Goal: Task Accomplishment & Management: Use online tool/utility

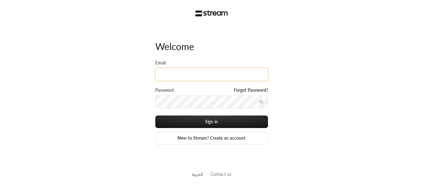
click at [214, 72] on input "Email" at bounding box center [211, 74] width 113 height 13
paste input "[PERSON_NAME][EMAIL_ADDRESS][DOMAIN_NAME]"
type input "[PERSON_NAME][EMAIL_ADDRESS][DOMAIN_NAME]"
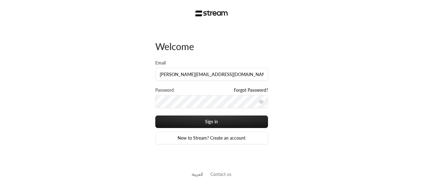
click at [263, 99] on icon "toggle password visibility" at bounding box center [261, 101] width 5 height 5
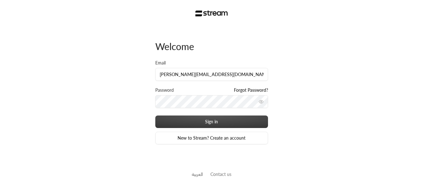
click at [239, 119] on button "Sign in" at bounding box center [211, 122] width 113 height 13
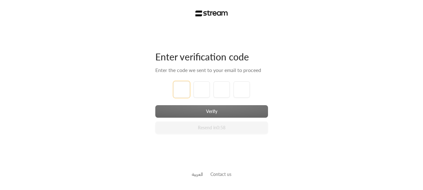
type input "2"
type input "1"
type input "2"
type input "3"
type input "4"
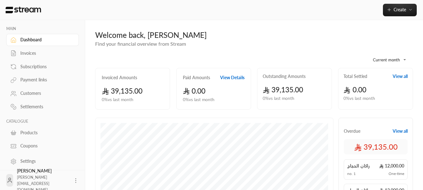
click at [24, 91] on div "Customers" at bounding box center [45, 93] width 51 height 6
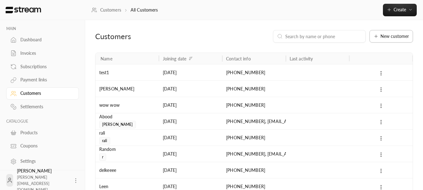
click at [397, 41] on button "New customer" at bounding box center [392, 36] width 44 height 13
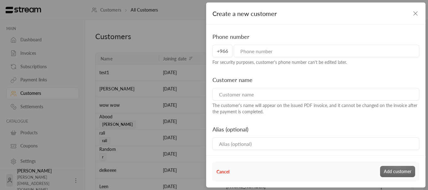
click at [353, 48] on input "tel" at bounding box center [326, 51] width 185 height 13
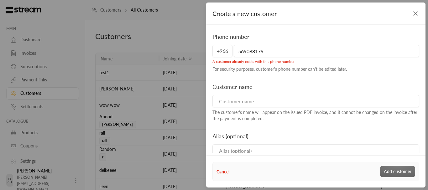
type input "569088179"
click at [418, 12] on icon "button" at bounding box center [416, 14] width 8 height 8
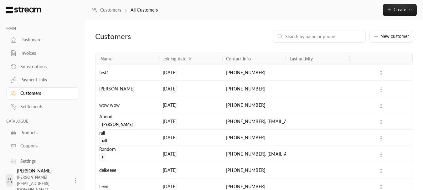
click at [380, 87] on icon at bounding box center [381, 90] width 6 height 6
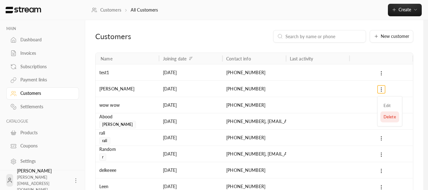
click at [385, 117] on li "Delete" at bounding box center [389, 117] width 19 height 11
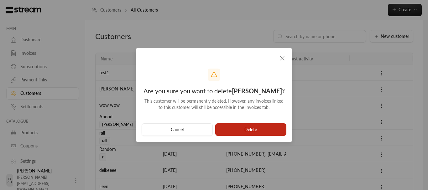
click at [252, 131] on button "Delete" at bounding box center [250, 129] width 71 height 13
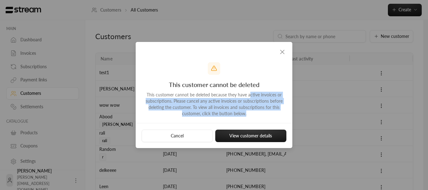
drag, startPoint x: 249, startPoint y: 93, endPoint x: 260, endPoint y: 116, distance: 25.9
click at [260, 116] on div "This customer cannot be deleted because they have active invoices or subscripti…" at bounding box center [214, 104] width 144 height 25
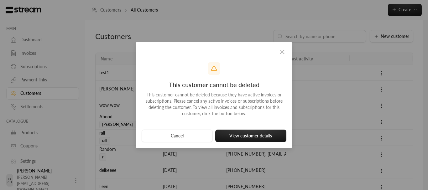
click at [284, 48] on icon "button" at bounding box center [283, 52] width 8 height 8
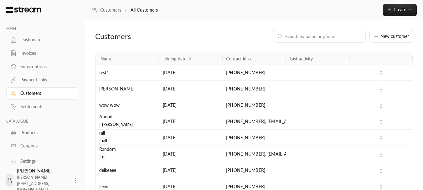
click at [380, 87] on icon at bounding box center [381, 90] width 6 height 6
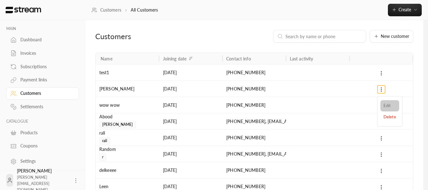
click at [384, 105] on li "Edit" at bounding box center [389, 105] width 19 height 11
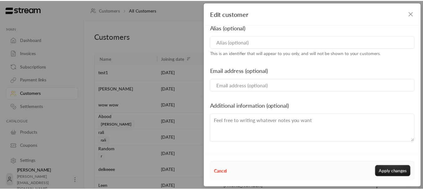
scroll to position [131, 0]
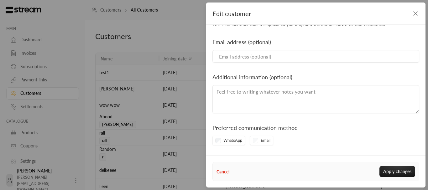
click at [222, 172] on button "Cancel" at bounding box center [222, 172] width 13 height 7
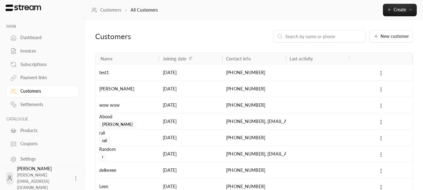
scroll to position [3, 0]
click at [37, 52] on div "Invoices" at bounding box center [45, 50] width 51 height 6
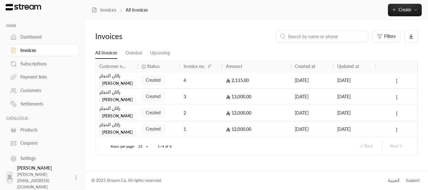
click at [315, 37] on input at bounding box center [326, 36] width 76 height 7
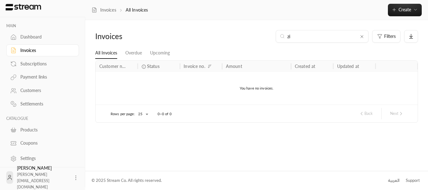
type input "z"
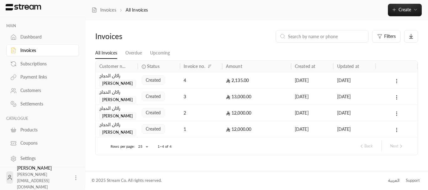
click at [36, 64] on div "Subscriptions" at bounding box center [45, 64] width 51 height 6
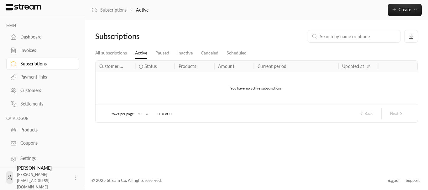
click at [30, 78] on div "Payment links" at bounding box center [45, 77] width 51 height 6
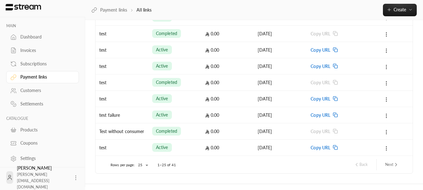
scroll to position [334, 0]
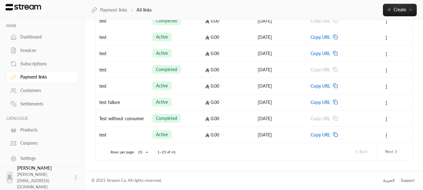
click at [32, 50] on div "Invoices" at bounding box center [45, 50] width 51 height 6
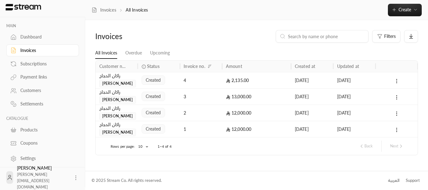
click at [38, 41] on link "Dashboard" at bounding box center [42, 37] width 73 height 12
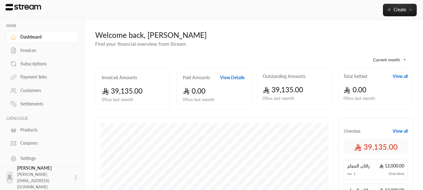
click at [37, 90] on div "Customers" at bounding box center [45, 90] width 51 height 6
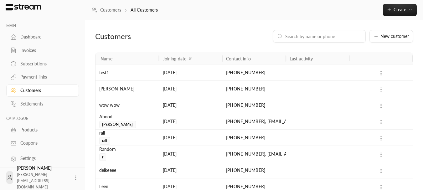
click at [384, 90] on button at bounding box center [381, 89] width 7 height 7
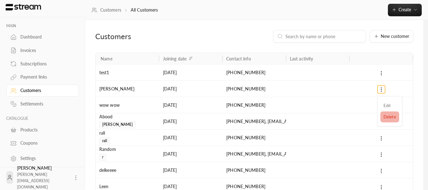
click at [382, 117] on li "Delete" at bounding box center [389, 117] width 19 height 11
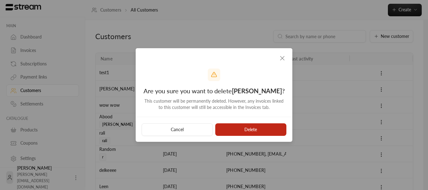
click at [269, 129] on button "Delete" at bounding box center [250, 129] width 71 height 13
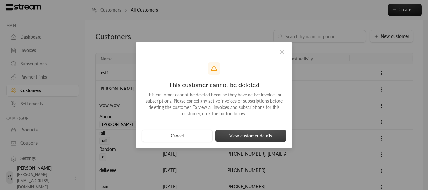
click at [234, 134] on button "View customer details" at bounding box center [250, 136] width 71 height 13
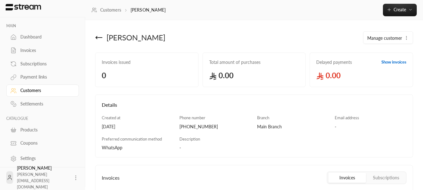
click at [98, 40] on icon at bounding box center [99, 38] width 8 height 8
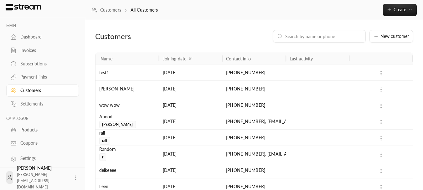
click at [382, 89] on icon at bounding box center [381, 90] width 6 height 6
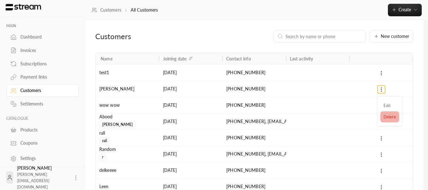
click at [382, 116] on li "Delete" at bounding box center [389, 117] width 19 height 11
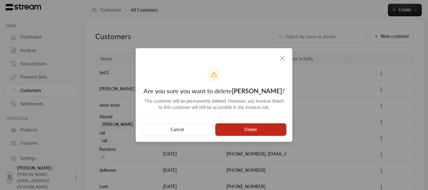
click at [275, 126] on button "Delete" at bounding box center [250, 129] width 71 height 13
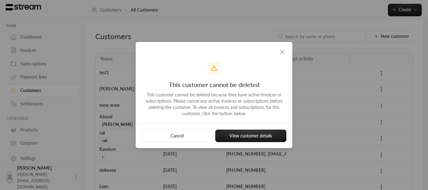
click at [285, 52] on icon "button" at bounding box center [283, 52] width 8 height 8
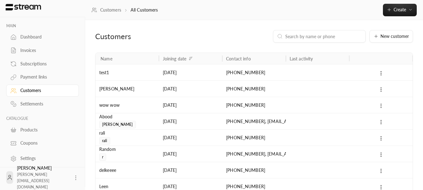
click at [381, 105] on icon at bounding box center [381, 106] width 6 height 6
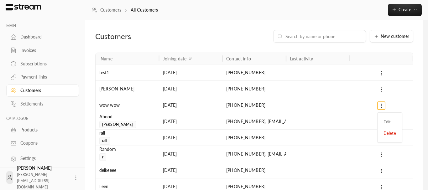
click at [382, 93] on div at bounding box center [214, 95] width 428 height 190
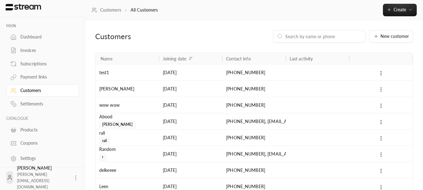
click at [382, 92] on icon at bounding box center [381, 90] width 6 height 6
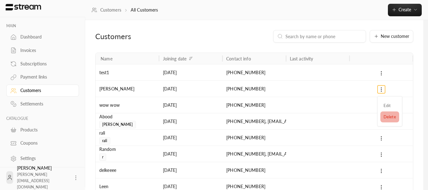
click at [381, 117] on li "Delete" at bounding box center [389, 117] width 19 height 11
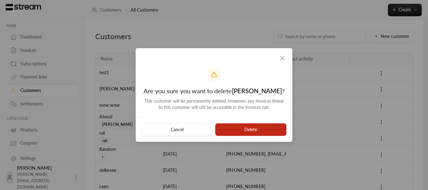
click at [236, 127] on button "Delete" at bounding box center [250, 129] width 71 height 13
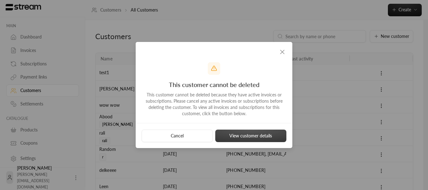
click at [240, 133] on button "View customer details" at bounding box center [250, 136] width 71 height 13
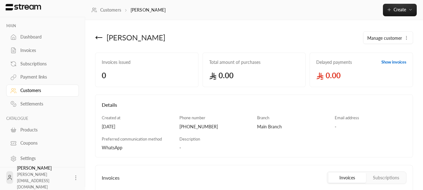
click at [385, 63] on link "Show invoices" at bounding box center [394, 62] width 25 height 6
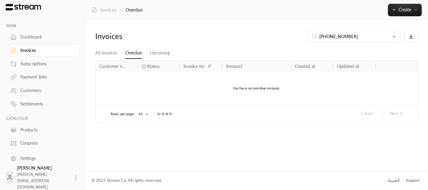
click at [113, 11] on link "Invoices" at bounding box center [103, 10] width 25 height 6
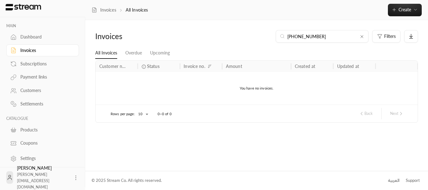
click at [36, 89] on div "Customers" at bounding box center [45, 90] width 51 height 6
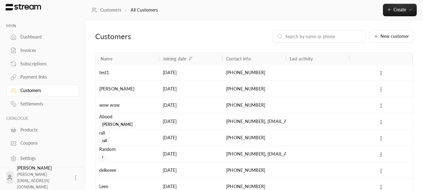
click at [381, 86] on button at bounding box center [381, 89] width 7 height 7
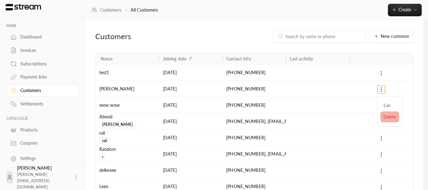
click at [382, 118] on li "Delete" at bounding box center [389, 117] width 19 height 11
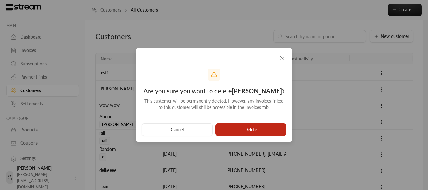
click at [260, 129] on button "Delete" at bounding box center [250, 129] width 71 height 13
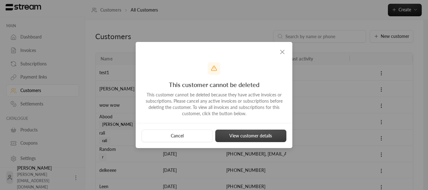
click at [260, 132] on button "View customer details" at bounding box center [250, 136] width 71 height 13
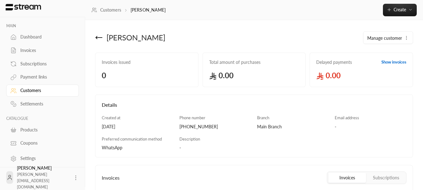
click at [102, 39] on icon at bounding box center [99, 38] width 8 height 8
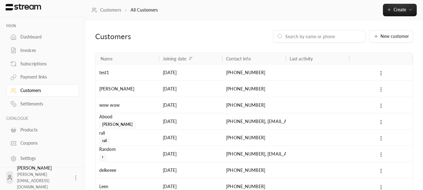
click at [382, 87] on icon at bounding box center [381, 90] width 6 height 6
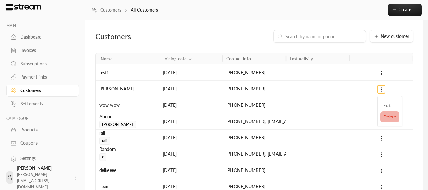
click at [381, 113] on li "Delete" at bounding box center [389, 117] width 19 height 11
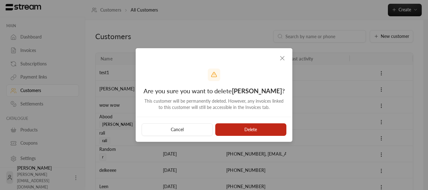
click at [266, 132] on button "Delete" at bounding box center [250, 129] width 71 height 13
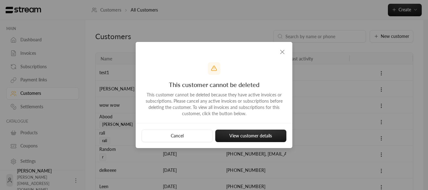
click at [284, 53] on icon "button" at bounding box center [283, 52] width 8 height 8
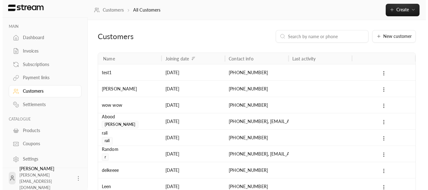
scroll to position [3, 0]
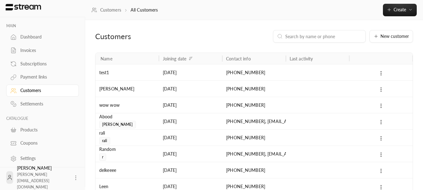
click at [34, 135] on link "Products" at bounding box center [42, 130] width 73 height 12
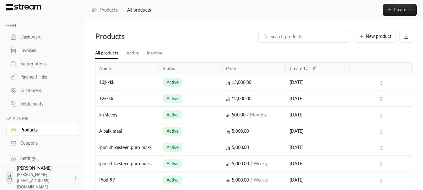
click at [382, 168] on button at bounding box center [381, 164] width 7 height 7
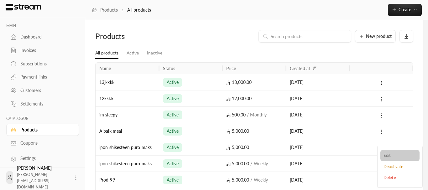
click at [389, 158] on li "Edit" at bounding box center [399, 155] width 39 height 11
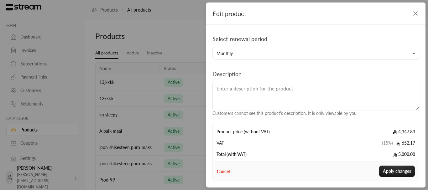
scroll to position [150, 0]
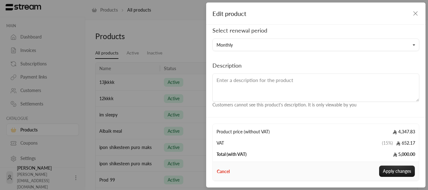
click at [418, 14] on icon "button" at bounding box center [416, 14] width 8 height 8
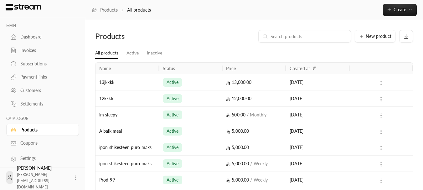
click at [51, 51] on div "Invoices" at bounding box center [45, 50] width 51 height 6
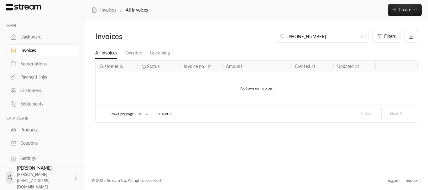
click at [51, 62] on div "Subscriptions" at bounding box center [45, 64] width 51 height 6
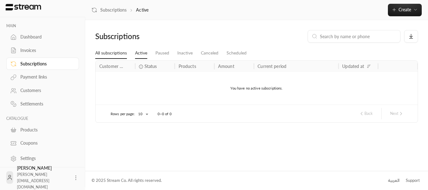
click at [113, 54] on link "All subscriptions" at bounding box center [111, 53] width 32 height 11
click at [55, 50] on div "Invoices" at bounding box center [45, 50] width 51 height 6
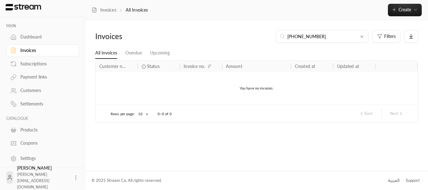
click at [105, 53] on link "All Invoices" at bounding box center [106, 53] width 22 height 11
click at [29, 129] on div "Products" at bounding box center [45, 130] width 51 height 6
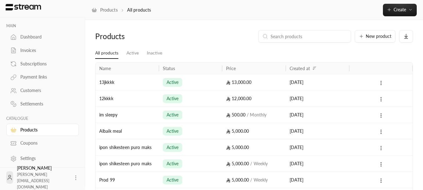
click at [384, 147] on icon at bounding box center [381, 148] width 6 height 6
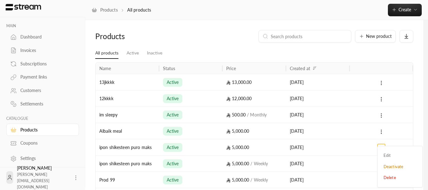
click at [382, 146] on div "Edit Deactivate Delete" at bounding box center [399, 167] width 45 height 42
click at [415, 128] on div at bounding box center [214, 95] width 428 height 190
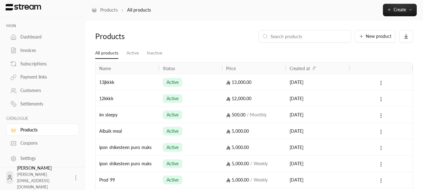
click at [382, 148] on icon at bounding box center [381, 148] width 6 height 6
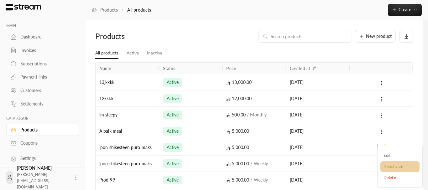
click at [390, 167] on li "Deactivate" at bounding box center [399, 166] width 39 height 11
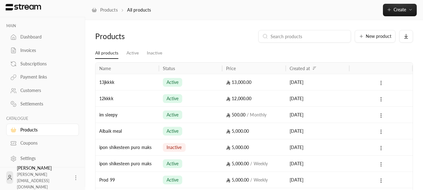
click at [381, 163] on icon at bounding box center [381, 165] width 6 height 6
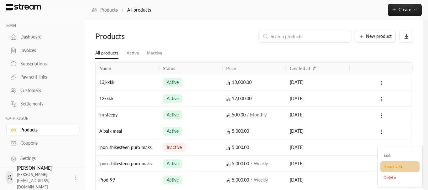
click at [385, 165] on li "Deactivate" at bounding box center [399, 166] width 39 height 11
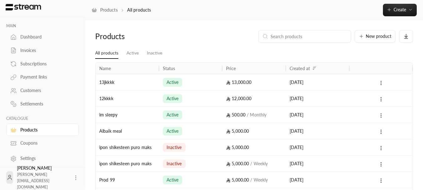
click at [380, 116] on icon at bounding box center [381, 116] width 6 height 6
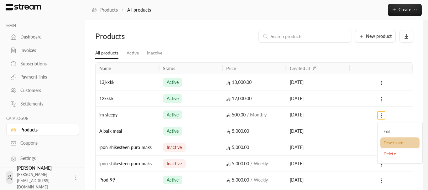
click at [384, 140] on li "Deactivate" at bounding box center [399, 143] width 39 height 11
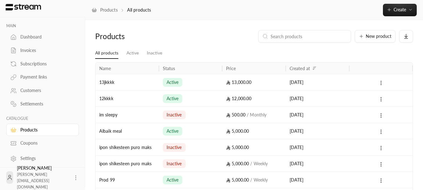
click at [31, 90] on div "Customers" at bounding box center [45, 90] width 51 height 6
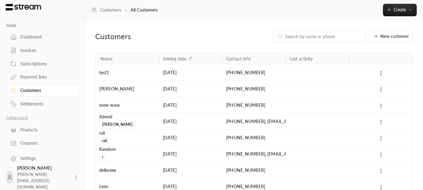
click at [383, 88] on icon at bounding box center [381, 90] width 6 height 6
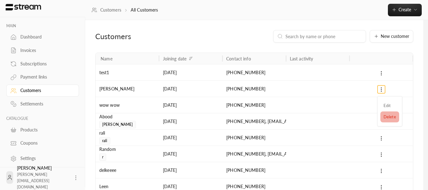
click at [387, 114] on li "Delete" at bounding box center [389, 117] width 19 height 11
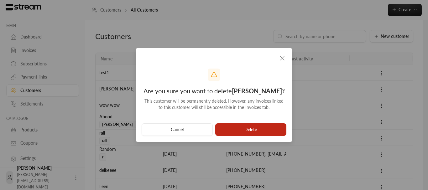
click at [267, 127] on button "Delete" at bounding box center [250, 129] width 71 height 13
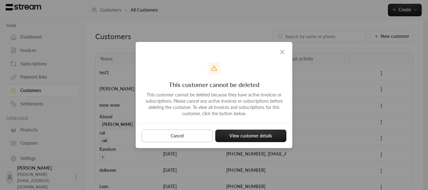
click at [210, 133] on button "Cancel" at bounding box center [177, 136] width 71 height 13
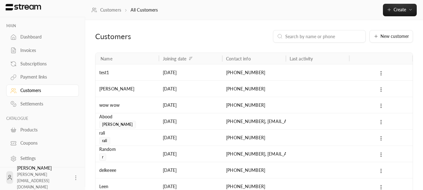
click at [24, 132] on div "Products" at bounding box center [45, 130] width 51 height 6
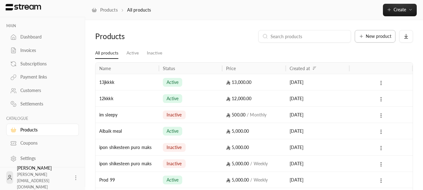
click at [371, 34] on span "New product" at bounding box center [379, 36] width 26 height 4
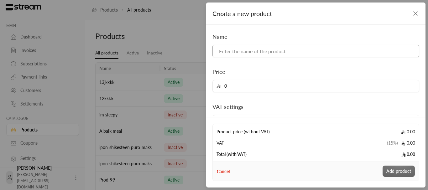
click at [265, 54] on input at bounding box center [315, 51] width 207 height 13
type input "exkujo meeee"
click at [262, 87] on input "0" at bounding box center [318, 86] width 195 height 12
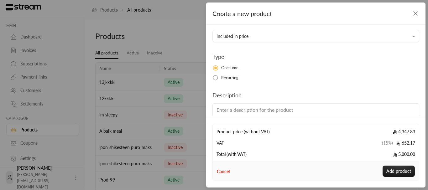
scroll to position [115, 0]
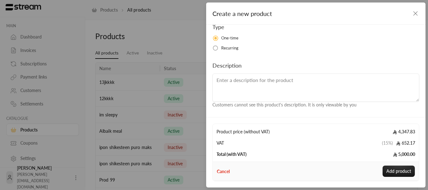
type input "5000"
click at [389, 169] on button "Add product" at bounding box center [399, 171] width 32 height 11
type input "0"
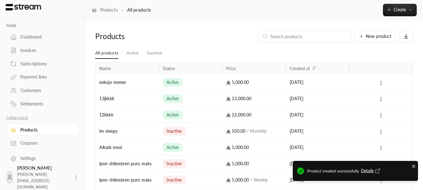
click at [373, 170] on span "Details" at bounding box center [371, 171] width 21 height 6
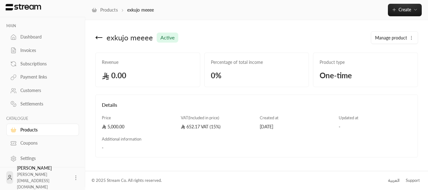
click at [100, 38] on icon at bounding box center [99, 38] width 6 height 0
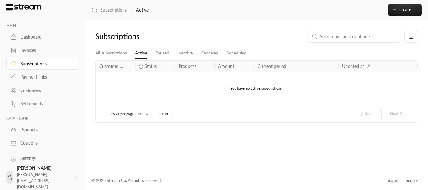
click at [11, 131] on icon at bounding box center [13, 130] width 6 height 6
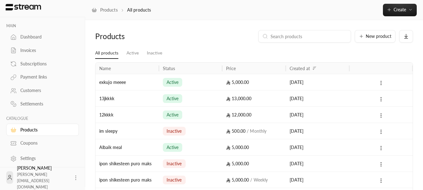
click at [52, 143] on div "Coupons" at bounding box center [45, 143] width 51 height 6
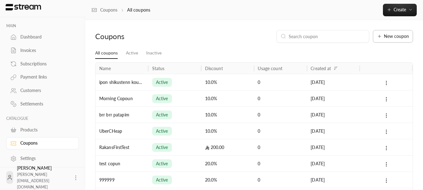
click at [397, 38] on span "New coupon" at bounding box center [396, 36] width 25 height 4
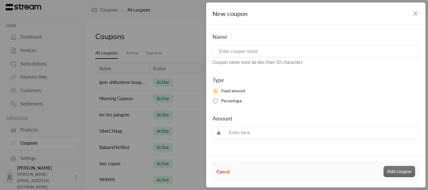
click at [288, 62] on div "Coupon name must be less than 50 characters" at bounding box center [315, 61] width 207 height 8
click at [232, 105] on div "Name Coupon name must be less than 50 characters Type Fixed amount Percentage A…" at bounding box center [315, 85] width 213 height 107
click at [229, 103] on span "Percentage" at bounding box center [231, 101] width 21 height 6
click at [245, 127] on input "tel" at bounding box center [320, 133] width 190 height 12
type input "20"
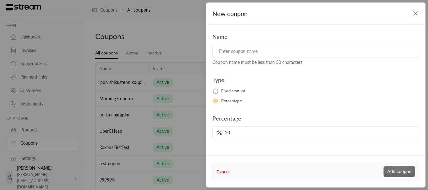
click at [246, 52] on input at bounding box center [315, 51] width 207 height 13
type input "do you ribu aloneeee?"
click at [397, 172] on button "Add coupon" at bounding box center [399, 171] width 32 height 11
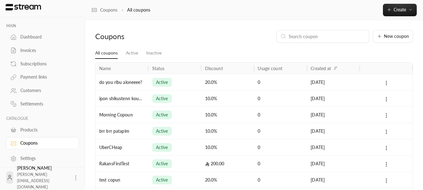
click at [24, 130] on div "Products" at bounding box center [45, 130] width 51 height 6
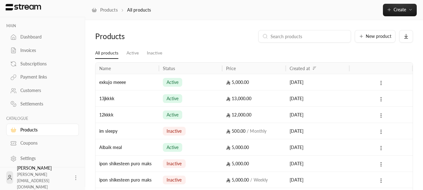
click at [29, 53] on div "Invoices" at bounding box center [45, 50] width 51 height 6
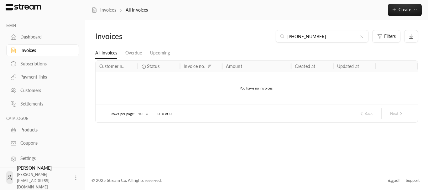
click at [365, 34] on div "[PHONE_NUMBER]" at bounding box center [322, 36] width 93 height 13
click at [362, 37] on icon at bounding box center [361, 36] width 5 height 5
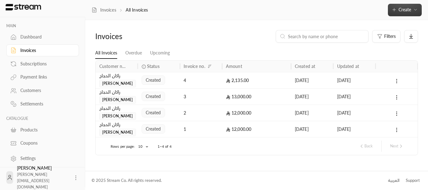
click at [403, 7] on button "Create" at bounding box center [405, 10] width 34 height 13
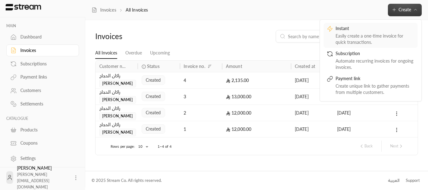
click at [380, 36] on div "Easily create a one-time invoice for quick transactions." at bounding box center [375, 39] width 79 height 13
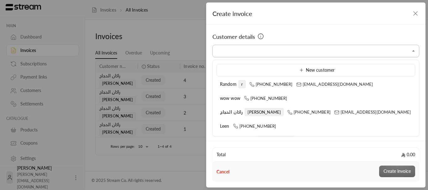
click at [253, 51] on input "Select customer" at bounding box center [315, 51] width 207 height 11
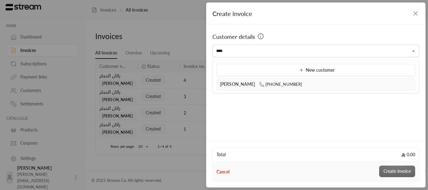
click at [259, 86] on icon at bounding box center [261, 84] width 5 height 5
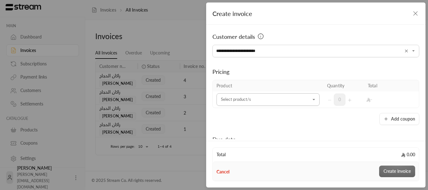
type input "**********"
click at [250, 94] on input "Select customer" at bounding box center [267, 99] width 103 height 11
click at [247, 143] on span "exkujo meeee" at bounding box center [239, 141] width 27 height 5
type input "***"
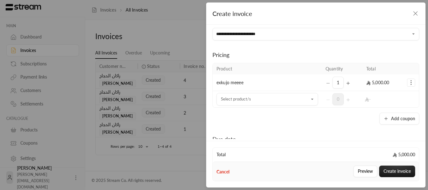
scroll to position [31, 0]
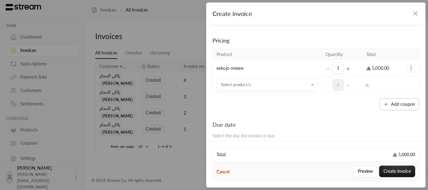
click at [391, 107] on button "Add coupon" at bounding box center [399, 104] width 40 height 12
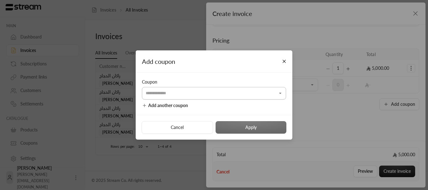
click at [205, 96] on input "Select customer" at bounding box center [214, 93] width 144 height 11
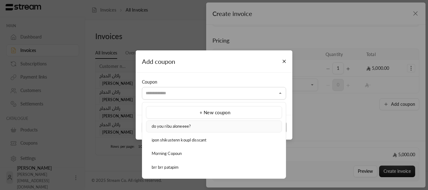
click at [192, 127] on div "do you ribu aloneeee?" at bounding box center [213, 126] width 129 height 6
type input "**********"
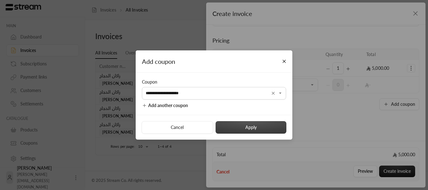
click at [269, 125] on button "Apply" at bounding box center [251, 127] width 71 height 13
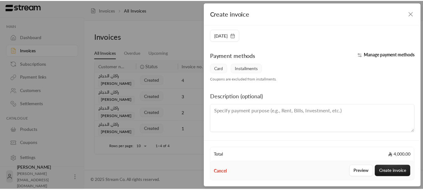
scroll to position [163, 0]
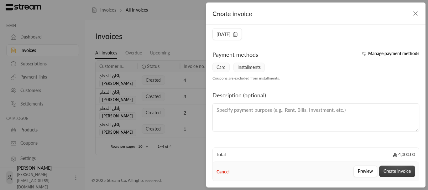
click at [409, 169] on button "Create invoice" at bounding box center [397, 172] width 36 height 12
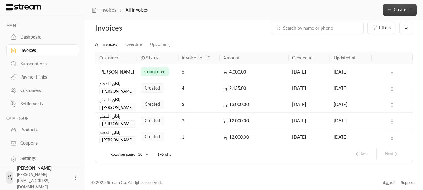
scroll to position [11, 0]
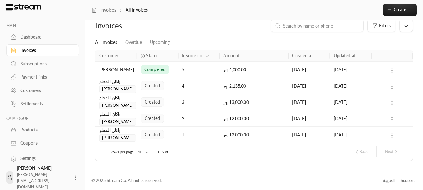
click at [39, 89] on div "Customers" at bounding box center [45, 90] width 51 height 6
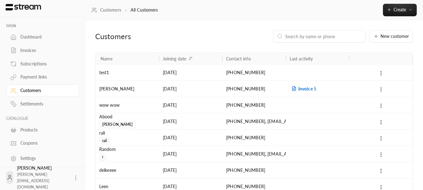
click at [382, 89] on icon at bounding box center [381, 90] width 6 height 6
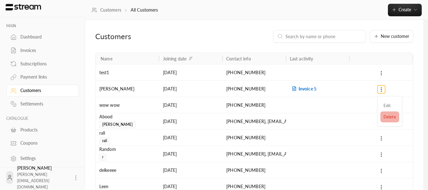
click at [382, 116] on li "Delete" at bounding box center [389, 117] width 19 height 11
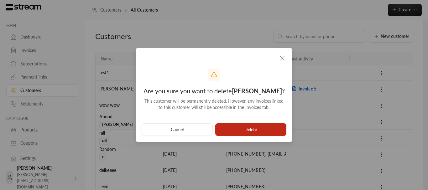
click at [258, 127] on button "Delete" at bounding box center [250, 129] width 71 height 13
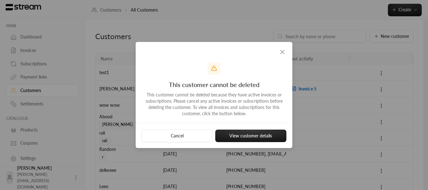
click at [284, 50] on icon "button" at bounding box center [283, 52] width 8 height 8
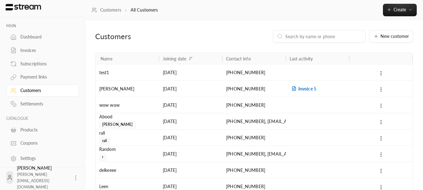
click at [379, 104] on icon at bounding box center [381, 106] width 6 height 6
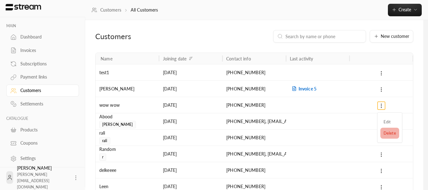
click at [381, 130] on li "Delete" at bounding box center [389, 133] width 19 height 11
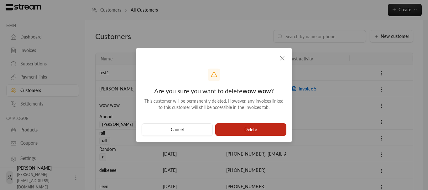
click at [263, 127] on button "Delete" at bounding box center [250, 129] width 71 height 13
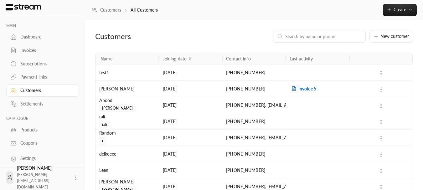
click at [380, 72] on icon at bounding box center [381, 73] width 6 height 6
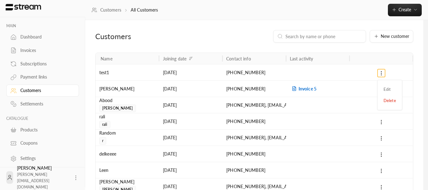
click at [379, 104] on ul "Edit Delete" at bounding box center [390, 94] width 22 height 27
click at [382, 102] on li "Delete" at bounding box center [389, 100] width 19 height 11
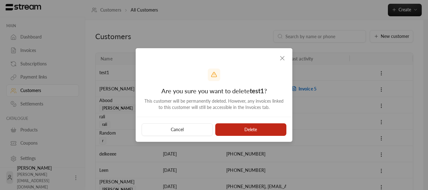
click at [267, 128] on button "Delete" at bounding box center [250, 129] width 71 height 13
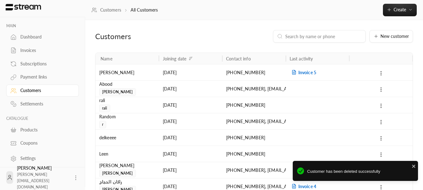
click at [311, 72] on span "Invoice 5" at bounding box center [303, 72] width 27 height 5
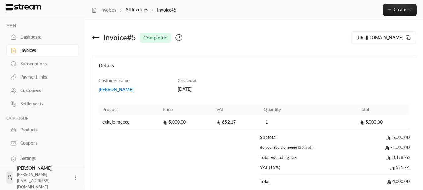
click at [95, 39] on icon at bounding box center [96, 38] width 8 height 8
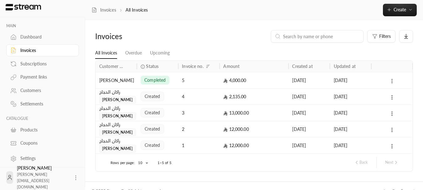
click at [392, 78] on icon at bounding box center [392, 81] width 6 height 6
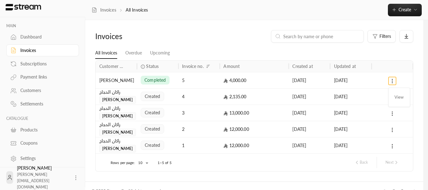
click at [356, 55] on div at bounding box center [214, 95] width 428 height 190
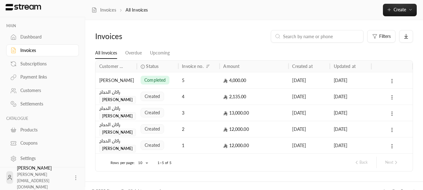
click at [34, 86] on link "Customers" at bounding box center [42, 91] width 73 height 12
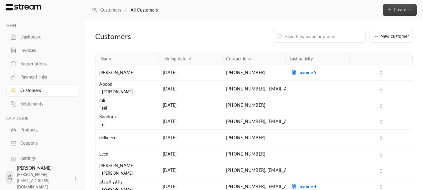
click at [393, 13] on button "Create" at bounding box center [400, 10] width 34 height 13
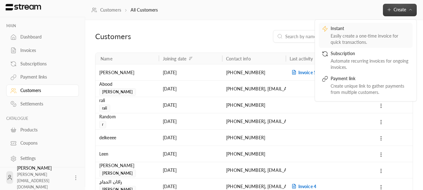
click at [367, 39] on div "Easily create a one-time invoice for quick transactions." at bounding box center [370, 39] width 79 height 13
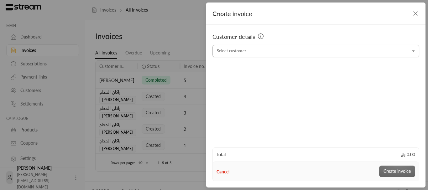
click at [303, 52] on input "Select customer" at bounding box center [315, 51] width 207 height 11
click at [266, 86] on span "[PHONE_NUMBER]" at bounding box center [280, 84] width 43 height 5
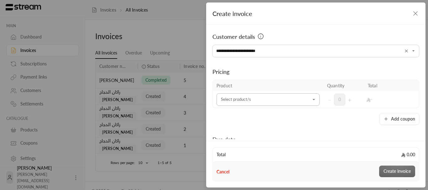
type input "**********"
click at [291, 101] on input "Select customer" at bounding box center [267, 99] width 103 height 11
click at [258, 143] on div "exkujo meeee" at bounding box center [266, 142] width 85 height 7
type input "***"
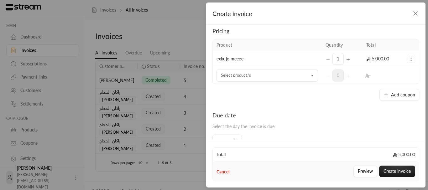
scroll to position [22, 0]
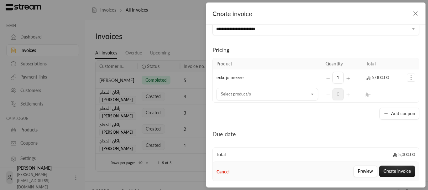
click at [416, 13] on icon "button" at bounding box center [416, 14] width 8 height 8
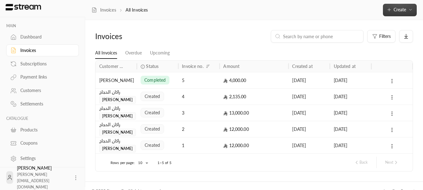
click at [405, 14] on button "Create" at bounding box center [400, 10] width 34 height 13
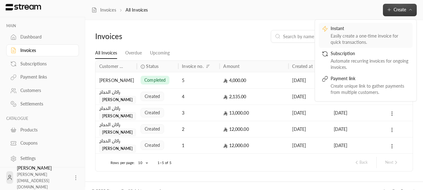
click at [370, 40] on div "Easily create a one-time invoice for quick transactions." at bounding box center [370, 39] width 79 height 13
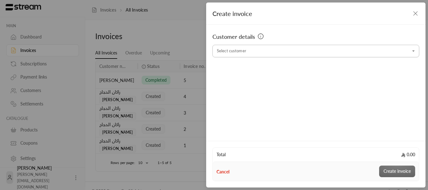
click at [260, 51] on input "Select customer" at bounding box center [315, 51] width 207 height 11
click at [263, 82] on span "[PHONE_NUMBER]" at bounding box center [280, 84] width 43 height 5
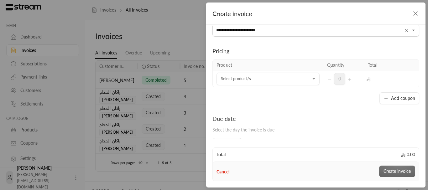
scroll to position [31, 0]
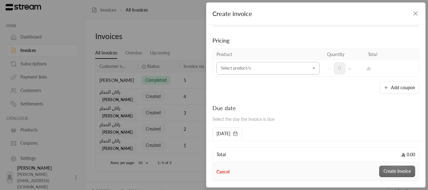
type input "**********"
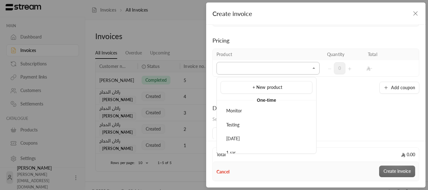
click at [254, 68] on input "Select customer" at bounding box center [267, 68] width 103 height 11
drag, startPoint x: 249, startPoint y: 117, endPoint x: 255, endPoint y: 110, distance: 9.8
click at [248, 117] on ul "+ New product One-time exkujo meeee" at bounding box center [266, 98] width 99 height 42
click at [258, 108] on div "exkujo meeee" at bounding box center [266, 111] width 85 height 7
type input "***"
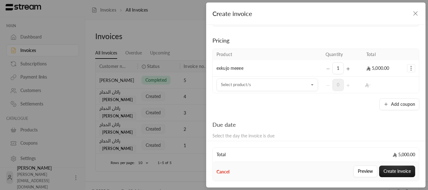
scroll to position [63, 0]
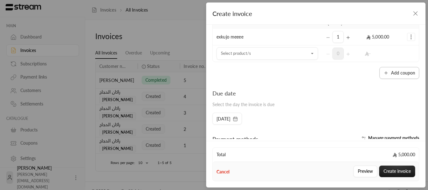
click at [382, 76] on button "Add coupon" at bounding box center [399, 73] width 40 height 12
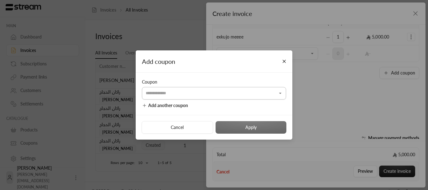
click at [190, 98] on input "Select customer" at bounding box center [214, 93] width 144 height 11
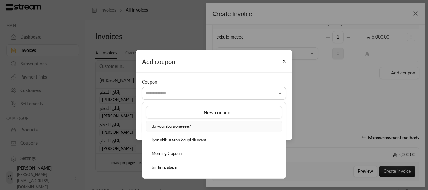
click at [194, 130] on li "do you ribu aloneeee?" at bounding box center [214, 127] width 136 height 12
type input "**********"
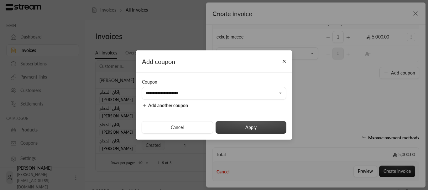
click at [244, 133] on button "Apply" at bounding box center [251, 127] width 71 height 13
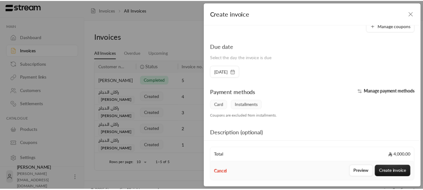
scroll to position [157, 0]
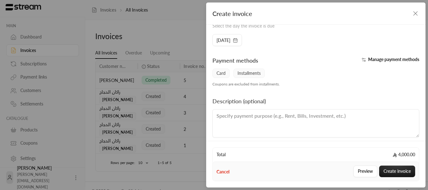
click at [242, 71] on span "Installments" at bounding box center [248, 73] width 31 height 9
click at [387, 169] on button "Create invoice" at bounding box center [397, 172] width 36 height 12
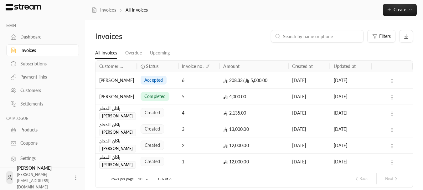
click at [136, 83] on div "[PERSON_NAME]" at bounding box center [116, 80] width 41 height 16
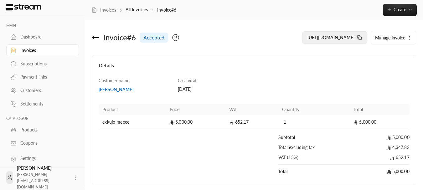
click at [360, 38] on icon at bounding box center [359, 37] width 5 height 5
click at [407, 35] on icon "button" at bounding box center [409, 37] width 5 height 5
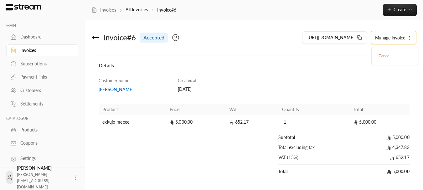
click at [283, 66] on h4 "Details" at bounding box center [254, 69] width 311 height 14
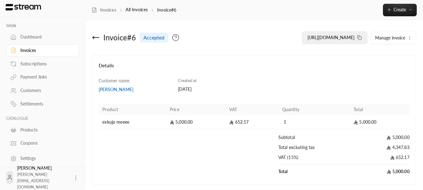
click at [359, 35] on icon at bounding box center [359, 37] width 5 height 5
click at [178, 40] on icon at bounding box center [176, 38] width 8 height 8
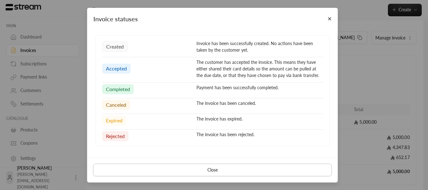
click at [217, 169] on button "Close" at bounding box center [212, 170] width 239 height 13
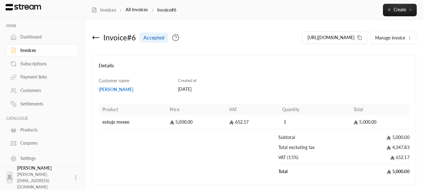
click at [380, 37] on span "Manage invoice" at bounding box center [390, 37] width 30 height 5
click at [201, 76] on div "Details" at bounding box center [254, 70] width 317 height 16
click at [31, 130] on div "Products" at bounding box center [45, 130] width 51 height 6
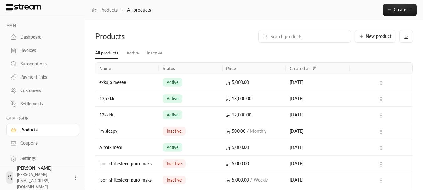
click at [379, 81] on icon at bounding box center [381, 83] width 6 height 6
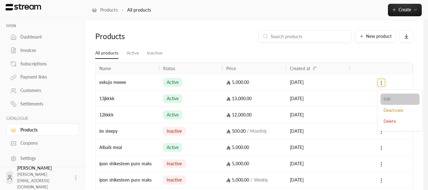
click at [387, 98] on li "Edit" at bounding box center [399, 99] width 39 height 11
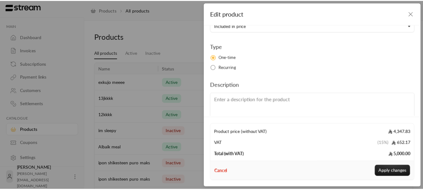
scroll to position [115, 0]
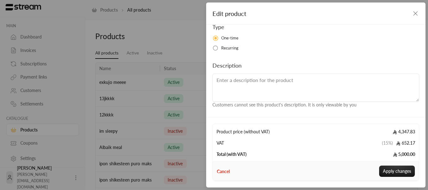
click at [419, 20] on div "Edit product" at bounding box center [315, 14] width 219 height 22
click at [415, 16] on icon "button" at bounding box center [416, 14] width 8 height 8
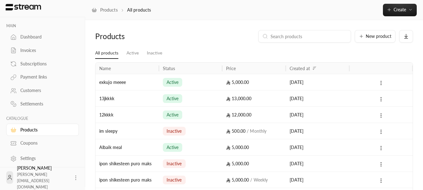
click at [31, 61] on div "Subscriptions" at bounding box center [45, 64] width 51 height 6
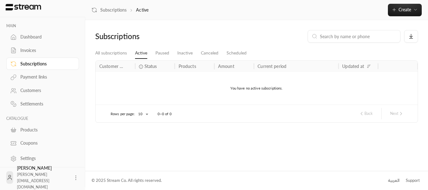
click at [44, 54] on link "Invoices" at bounding box center [42, 50] width 73 height 12
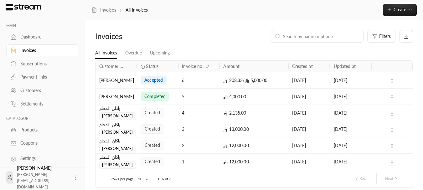
click at [119, 81] on div "[PERSON_NAME]" at bounding box center [116, 80] width 34 height 16
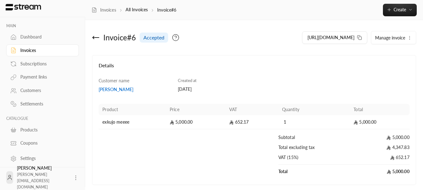
click at [156, 41] on span "accepted" at bounding box center [153, 38] width 21 height 8
click at [105, 34] on div "Invoice # 6" at bounding box center [119, 38] width 33 height 10
click at [94, 39] on icon at bounding box center [93, 37] width 1 height 3
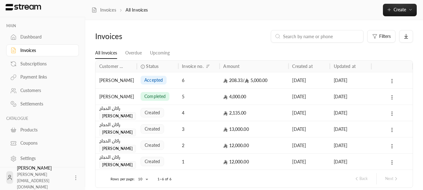
click at [109, 78] on div "[PERSON_NAME]" at bounding box center [116, 80] width 34 height 16
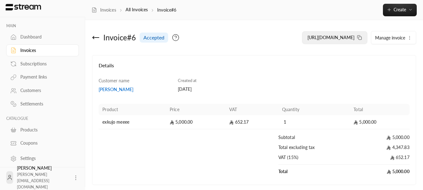
click at [362, 40] on button "[URL][DOMAIN_NAME]" at bounding box center [334, 37] width 65 height 13
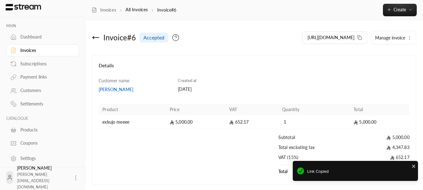
click at [33, 63] on div "Subscriptions" at bounding box center [45, 64] width 51 height 6
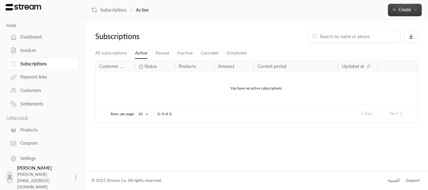
click at [405, 13] on button "Create" at bounding box center [405, 10] width 34 height 13
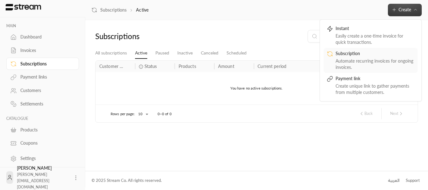
click at [369, 68] on div "Automate recurring invoices for ongoing invoices." at bounding box center [375, 64] width 79 height 13
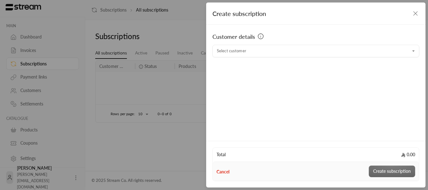
click at [277, 57] on div "Customer details Select customer Select customer" at bounding box center [315, 82] width 219 height 114
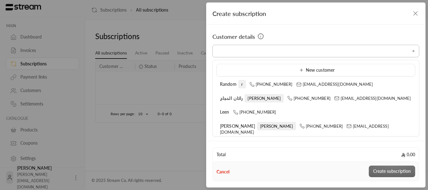
click at [272, 56] on input "Select customer" at bounding box center [315, 51] width 207 height 11
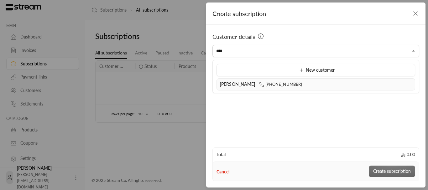
click at [233, 89] on li "[PERSON_NAME] [PHONE_NUMBER]" at bounding box center [315, 84] width 199 height 12
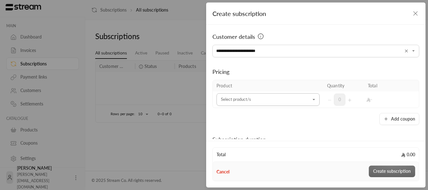
type input "**********"
click at [271, 100] on input "Select customer" at bounding box center [267, 99] width 103 height 11
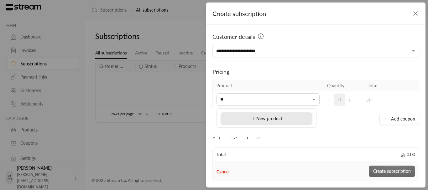
type input "*"
click at [261, 123] on li "+ New product" at bounding box center [267, 118] width 92 height 13
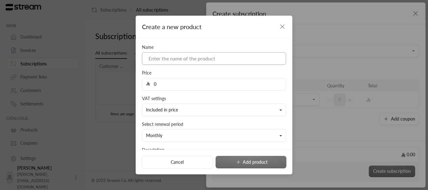
click at [205, 55] on input at bounding box center [214, 58] width 144 height 13
type input "I"
type input "ipon"
click at [180, 84] on input "0" at bounding box center [216, 84] width 132 height 12
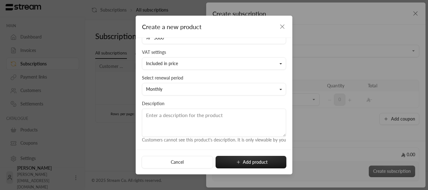
scroll to position [53, 0]
type input "5000"
click at [184, 85] on button "Monthly" at bounding box center [214, 89] width 144 height 13
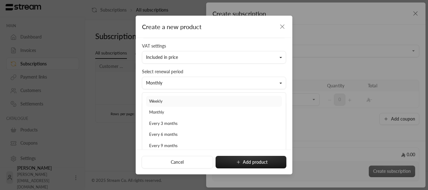
click at [172, 103] on link "Weekly" at bounding box center [214, 101] width 136 height 11
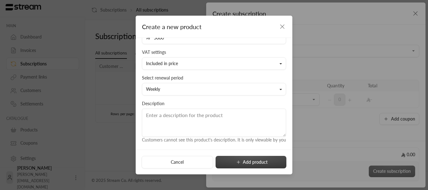
click at [222, 159] on button "Add product" at bounding box center [251, 162] width 71 height 13
type input "0"
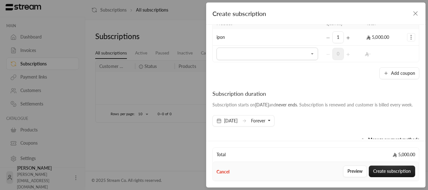
scroll to position [63, 0]
click at [396, 75] on button "Add coupon" at bounding box center [399, 73] width 40 height 12
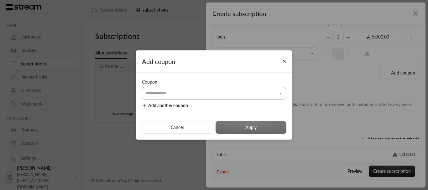
drag, startPoint x: 221, startPoint y: 101, endPoint x: 222, endPoint y: 96, distance: 4.4
click at [222, 101] on div "Coupon ​ Add another coupon" at bounding box center [214, 94] width 157 height 42
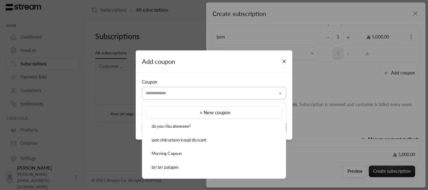
click at [222, 96] on input "Select customer" at bounding box center [214, 93] width 144 height 11
click at [187, 132] on li "do you ribu aloneeee?" at bounding box center [214, 127] width 136 height 12
type input "**********"
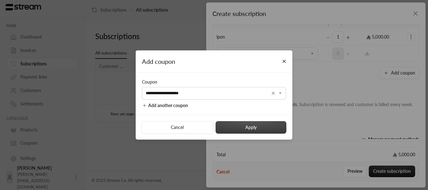
click at [246, 123] on button "Apply" at bounding box center [251, 127] width 71 height 13
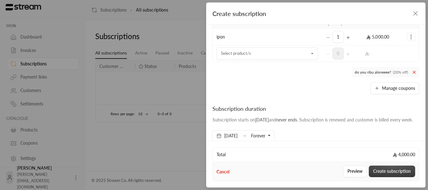
click at [386, 167] on button "Create subscription" at bounding box center [392, 172] width 46 height 12
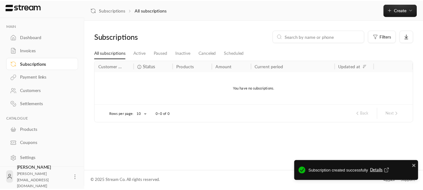
scroll to position [0, 0]
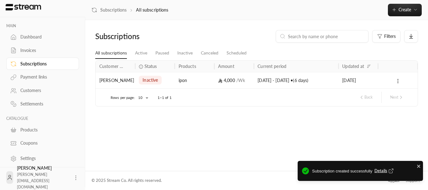
click at [400, 78] on icon at bounding box center [398, 81] width 6 height 6
click at [402, 96] on link "View" at bounding box center [406, 97] width 18 height 11
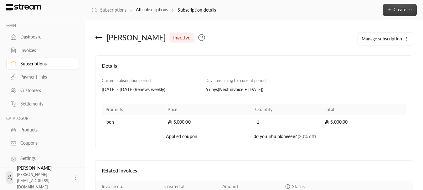
click at [391, 5] on button "Create" at bounding box center [400, 10] width 34 height 13
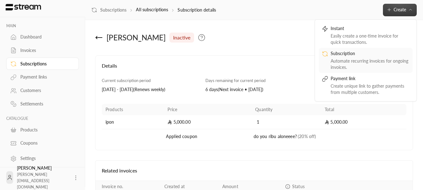
click at [359, 55] on div "Subscription" at bounding box center [370, 54] width 79 height 8
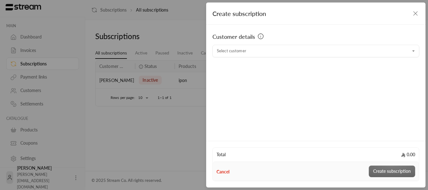
click at [314, 58] on div "Customer details Select customer Select customer" at bounding box center [315, 82] width 219 height 114
click at [314, 57] on div "Customer details Select customer Select customer" at bounding box center [315, 82] width 219 height 114
click at [311, 54] on input "Select customer" at bounding box center [315, 51] width 207 height 11
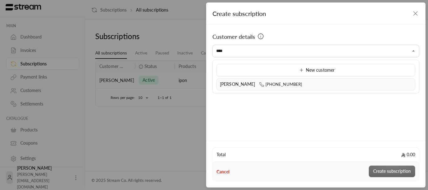
click at [299, 86] on div "[PERSON_NAME] [PHONE_NUMBER]" at bounding box center [316, 84] width 192 height 7
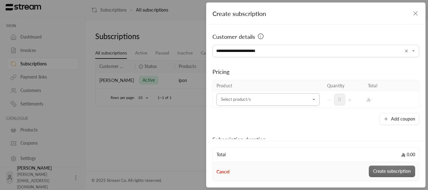
type input "**********"
click at [256, 99] on input "Select customer" at bounding box center [267, 99] width 103 height 11
click at [241, 144] on div "ipon" at bounding box center [266, 142] width 85 height 7
type input "***"
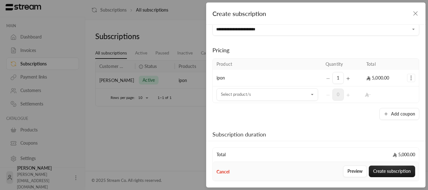
scroll to position [31, 0]
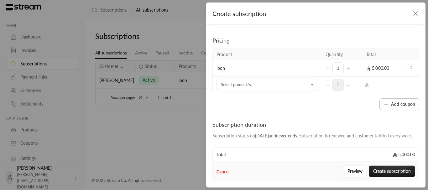
click at [389, 105] on button "Add coupon" at bounding box center [399, 104] width 40 height 12
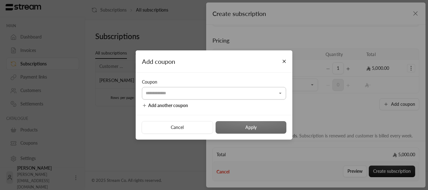
click at [213, 92] on input "Select customer" at bounding box center [214, 93] width 144 height 11
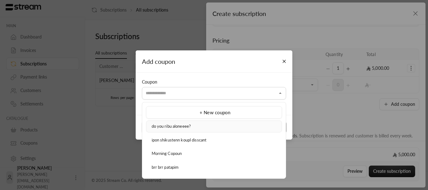
click at [191, 127] on span "do you ribu aloneeee?" at bounding box center [171, 126] width 39 height 5
type input "**********"
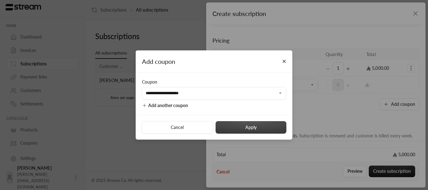
click at [246, 124] on button "Apply" at bounding box center [251, 127] width 71 height 13
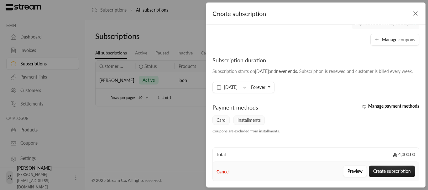
scroll to position [125, 0]
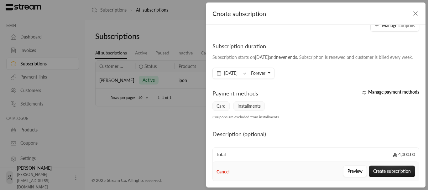
click at [265, 76] on span "Forever" at bounding box center [258, 72] width 14 height 5
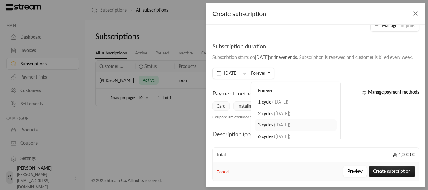
click at [273, 128] on span "3 cycles" at bounding box center [265, 124] width 15 height 5
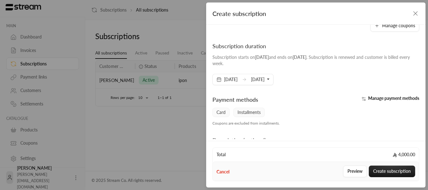
scroll to position [157, 0]
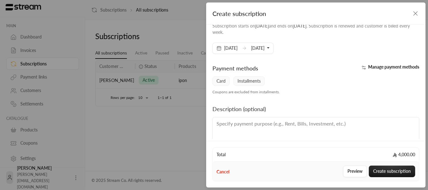
click at [264, 50] on span "[DATE]" at bounding box center [257, 47] width 13 height 5
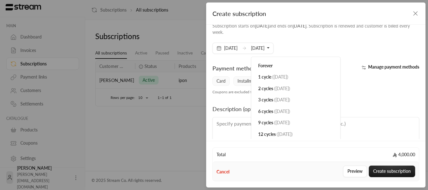
click at [309, 49] on div "Subscription duration Subscription starts on [DATE] and ends on [DATE] . Subscr…" at bounding box center [315, 32] width 213 height 44
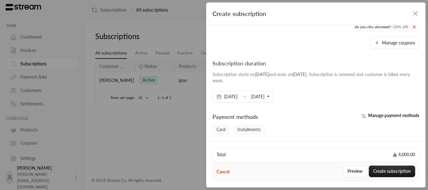
scroll to position [108, 0]
click at [269, 99] on button "[DATE]" at bounding box center [260, 97] width 18 height 11
click at [309, 93] on div "Subscription duration Subscription starts on [DATE] and ends on [DATE] . Subscr…" at bounding box center [315, 81] width 213 height 44
click at [269, 101] on button "[DATE]" at bounding box center [260, 97] width 18 height 11
click at [340, 83] on div "Subscription starts on [DATE] and ends on [DATE] . Subscription is renewed and …" at bounding box center [315, 78] width 207 height 13
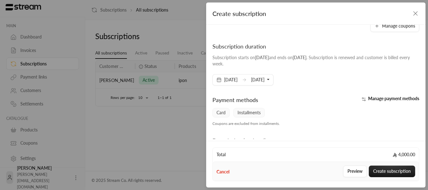
scroll to position [139, 0]
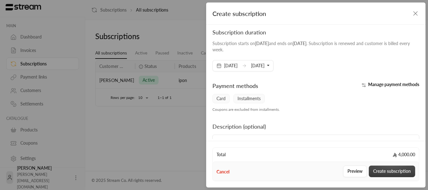
click at [383, 170] on button "Create subscription" at bounding box center [392, 172] width 46 height 12
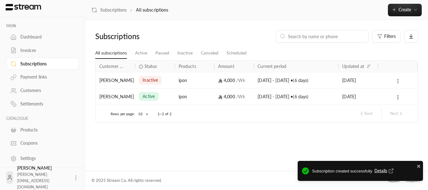
click at [398, 79] on circle at bounding box center [398, 79] width 1 height 1
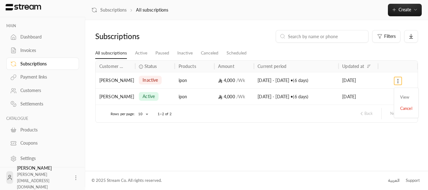
click at [320, 156] on div at bounding box center [214, 95] width 428 height 190
click at [396, 12] on icon "button" at bounding box center [394, 9] width 5 height 5
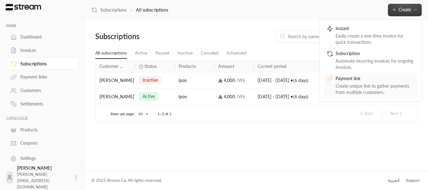
click at [352, 76] on div "Payment link" at bounding box center [375, 80] width 79 height 8
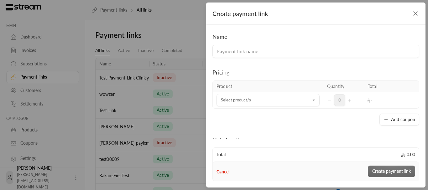
click at [282, 55] on input at bounding box center [315, 51] width 207 height 13
type input "gjjkhgj"
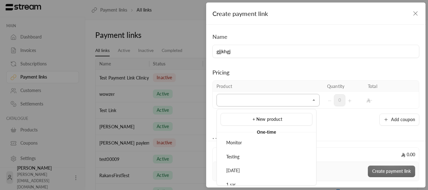
click at [256, 99] on input "Select product/s" at bounding box center [267, 100] width 103 height 11
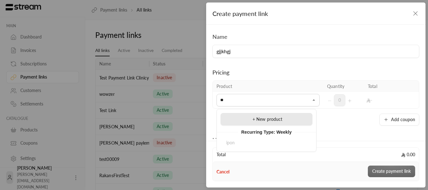
type input "*"
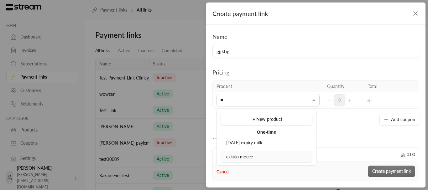
click at [255, 153] on li "exkujo meeee" at bounding box center [267, 157] width 92 height 12
type input "**"
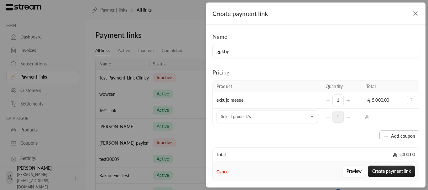
click at [388, 136] on button "Add coupon" at bounding box center [399, 136] width 40 height 12
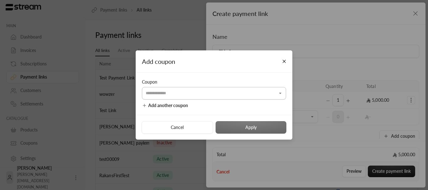
click at [230, 92] on input "Select product/s" at bounding box center [214, 93] width 144 height 11
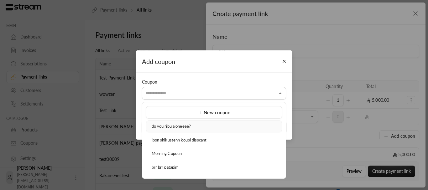
click at [209, 129] on div "do you ribu aloneeee?" at bounding box center [213, 126] width 129 height 6
type input "**********"
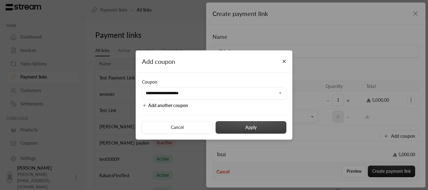
click at [260, 126] on button "Apply" at bounding box center [251, 127] width 71 height 13
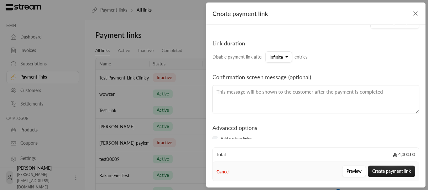
scroll to position [133, 0]
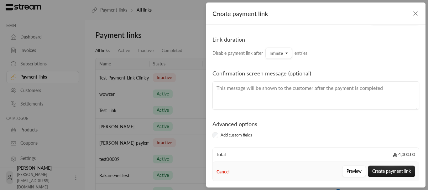
click at [310, 88] on textarea at bounding box center [315, 95] width 207 height 28
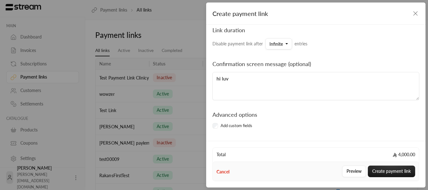
type textarea "hi luv"
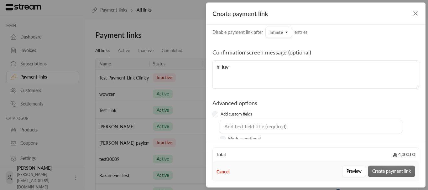
scroll to position [185, 0]
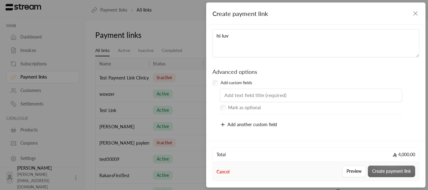
click at [271, 94] on input "text" at bounding box center [311, 96] width 182 height 14
type input "e"
type input "what class is the child in?"
click at [222, 128] on button "Add another custom field" at bounding box center [249, 124] width 59 height 13
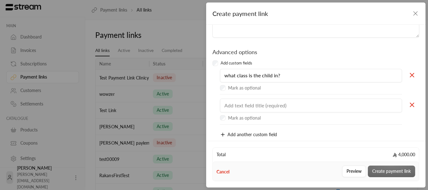
scroll to position [215, 0]
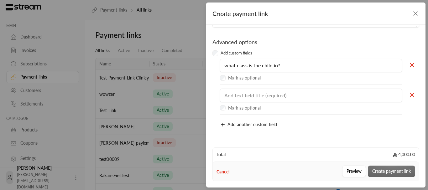
click at [407, 99] on div at bounding box center [413, 97] width 17 height 16
click at [408, 93] on icon at bounding box center [412, 95] width 8 height 8
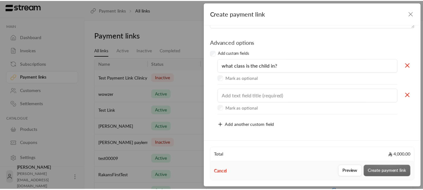
scroll to position [185, 0]
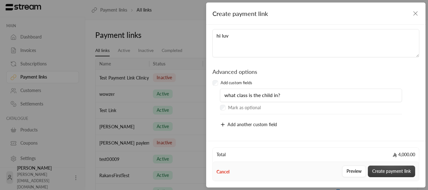
click at [387, 169] on button "Create payment link" at bounding box center [391, 172] width 47 height 12
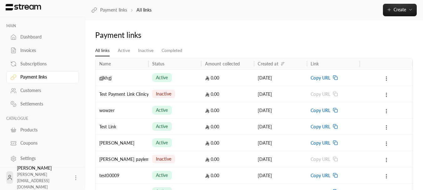
click at [118, 80] on div "gjjkhgj" at bounding box center [121, 78] width 45 height 16
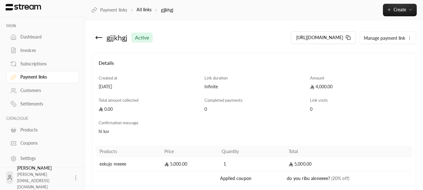
click at [403, 37] on span "Manage payment link" at bounding box center [384, 37] width 41 height 5
click at [378, 37] on span "Manage payment link" at bounding box center [384, 37] width 41 height 5
click at [356, 36] on button "[URL][DOMAIN_NAME]" at bounding box center [323, 37] width 65 height 13
